Goal: Information Seeking & Learning: Find contact information

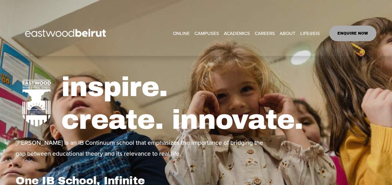
select select "**"
click at [262, 33] on link "CAREERS" at bounding box center [264, 33] width 20 height 9
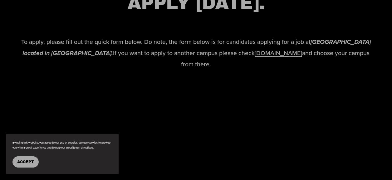
scroll to position [123, 0]
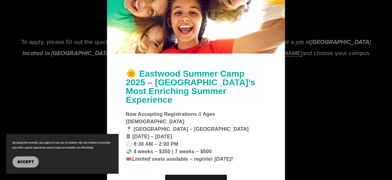
click at [18, 161] on span "Accept" at bounding box center [25, 162] width 17 height 4
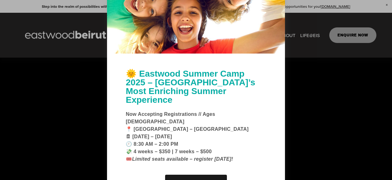
scroll to position [1292, 0]
click at [328, 104] on div at bounding box center [196, 90] width 392 height 180
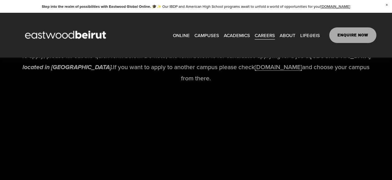
scroll to position [1245, 0]
click at [264, 72] on link "[DOMAIN_NAME]" at bounding box center [277, 67] width 47 height 9
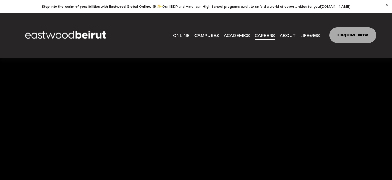
scroll to position [1375, 0]
click at [265, 34] on link "CAREERS" at bounding box center [264, 35] width 20 height 9
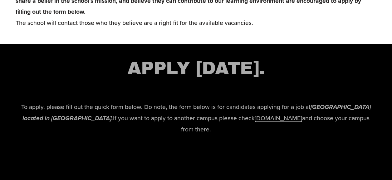
scroll to position [1194, 0]
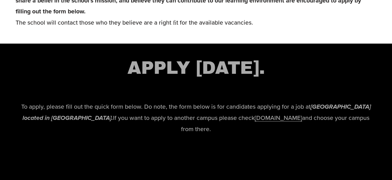
click at [237, 80] on h2 "APPLY TODAY." at bounding box center [196, 68] width 360 height 24
click at [181, 80] on h2 "APPLY TODAY." at bounding box center [196, 68] width 360 height 24
click at [254, 122] on link "[DOMAIN_NAME]" at bounding box center [277, 118] width 47 height 9
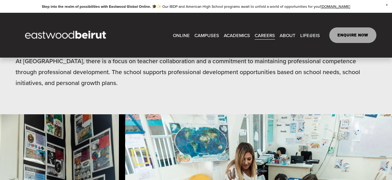
scroll to position [221, 0]
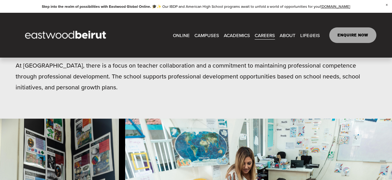
click at [355, 36] on link "ENQUIRE NOW" at bounding box center [352, 35] width 47 height 16
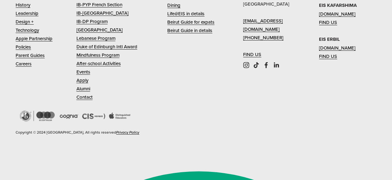
scroll to position [1839, 0]
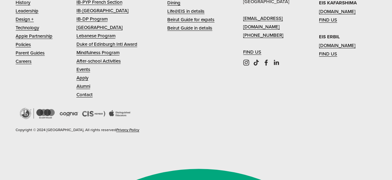
click at [83, 82] on link "Apply" at bounding box center [82, 78] width 12 height 8
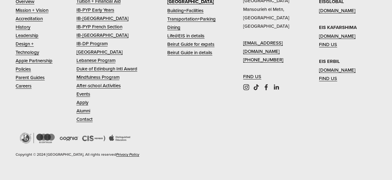
scroll to position [1815, 0]
click at [85, 123] on link "Contact" at bounding box center [84, 119] width 16 height 8
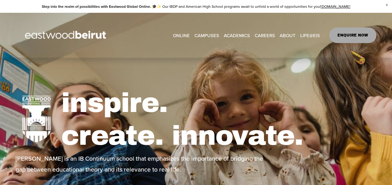
scroll to position [123, 0]
click at [212, 34] on span "CAMPUSES" at bounding box center [206, 35] width 25 height 8
click at [384, 6] on span "Close Announcement" at bounding box center [386, 5] width 11 height 10
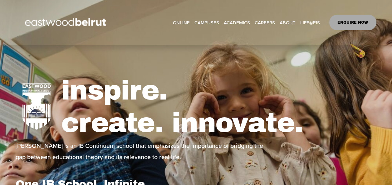
click at [202, 20] on span "CAMPUSES" at bounding box center [206, 22] width 25 height 8
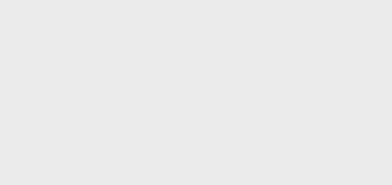
scroll to position [273, 0]
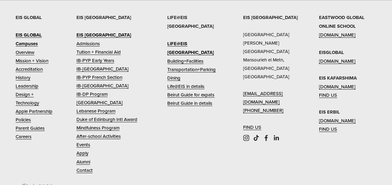
scroll to position [765, 0]
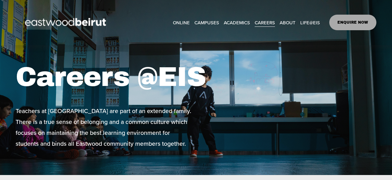
click at [183, 76] on h1 "Careers @EIS" at bounding box center [120, 77] width 209 height 33
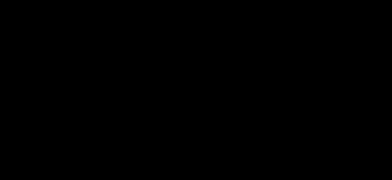
scroll to position [1350, 0]
